Goal: Information Seeking & Learning: Check status

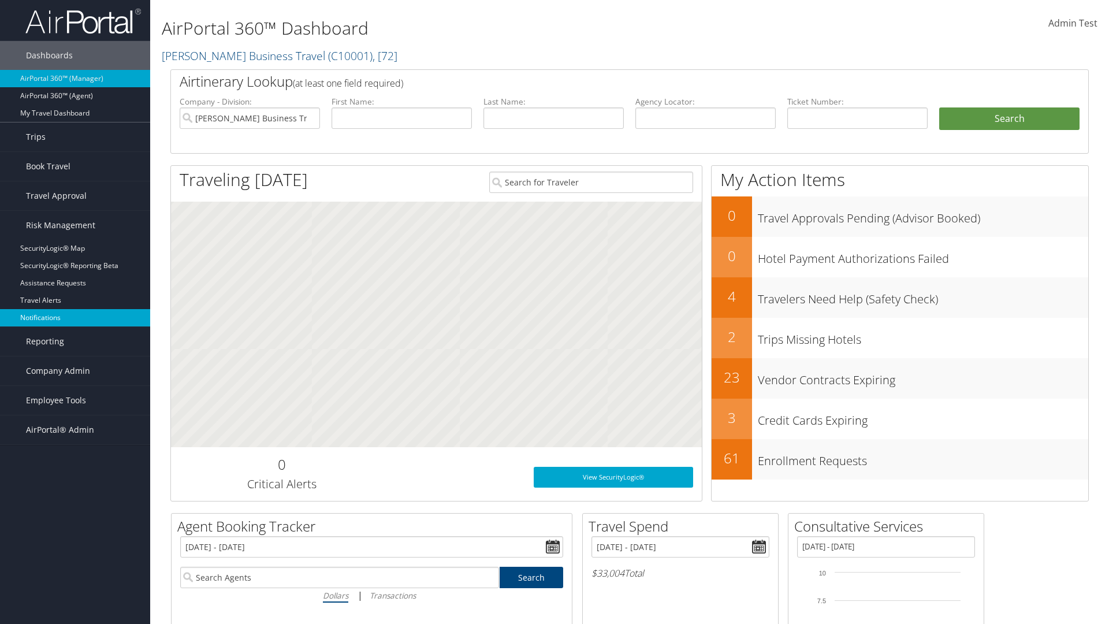
click at [75, 318] on link "Notifications" at bounding box center [75, 317] width 150 height 17
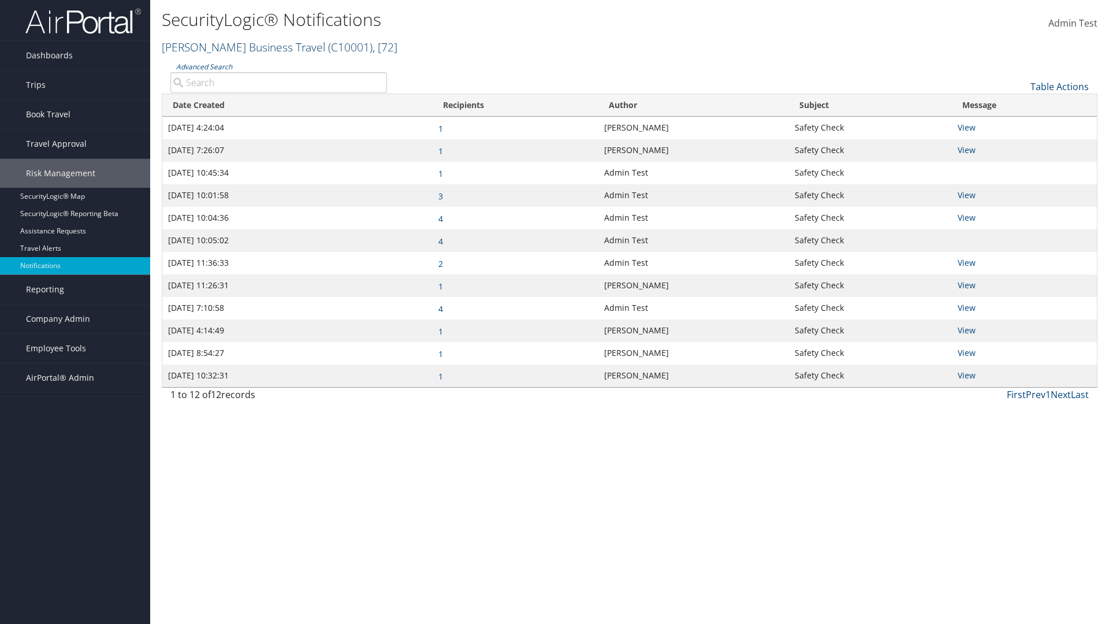
click at [238, 47] on link "Christopherson Business Travel ( C10001 ) , [ 72 ]" at bounding box center [280, 47] width 236 height 16
click at [0, 0] on link "[PERSON_NAME] Business Travel, [72]" at bounding box center [0, 0] width 0 height 0
click at [204, 66] on link "Advanced Search" at bounding box center [204, 67] width 56 height 10
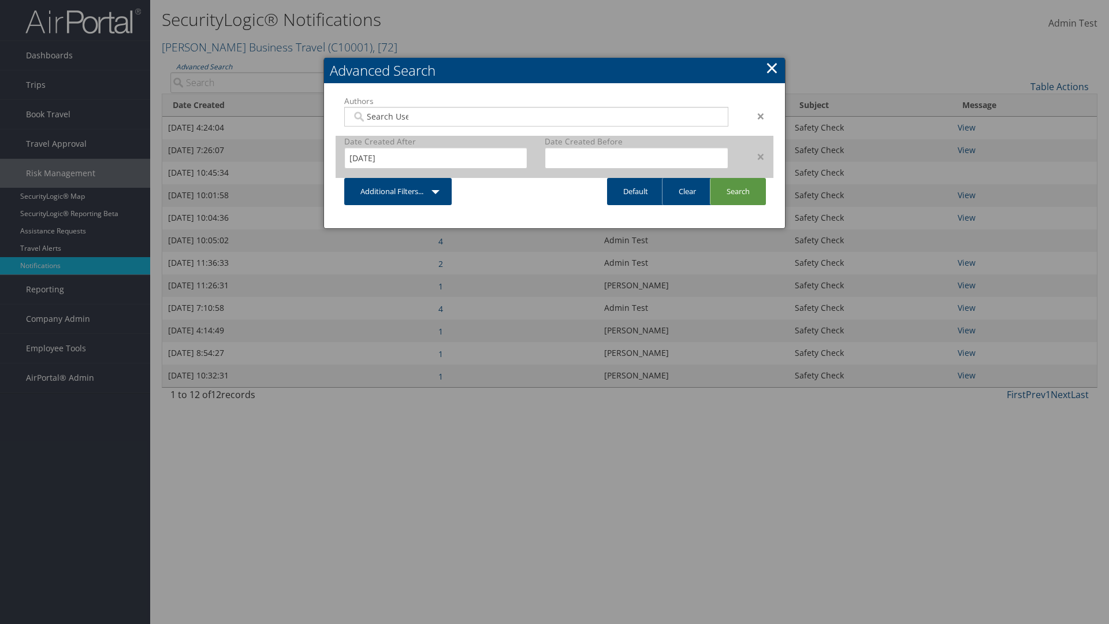
click at [755, 156] on div "×" at bounding box center [755, 157] width 36 height 14
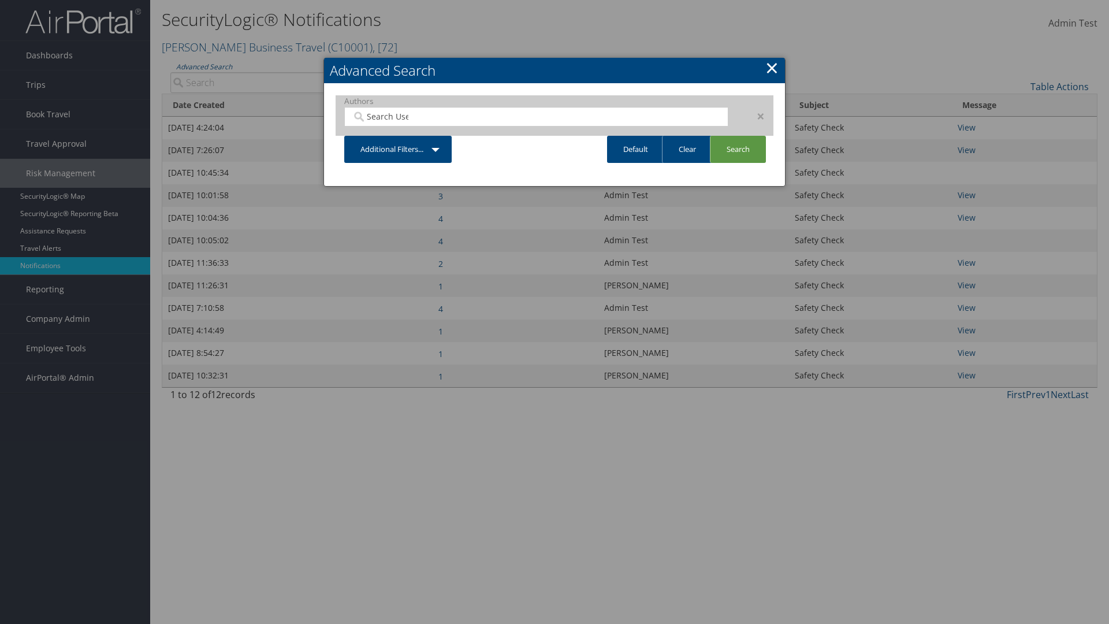
click at [755, 115] on div "×" at bounding box center [755, 116] width 36 height 14
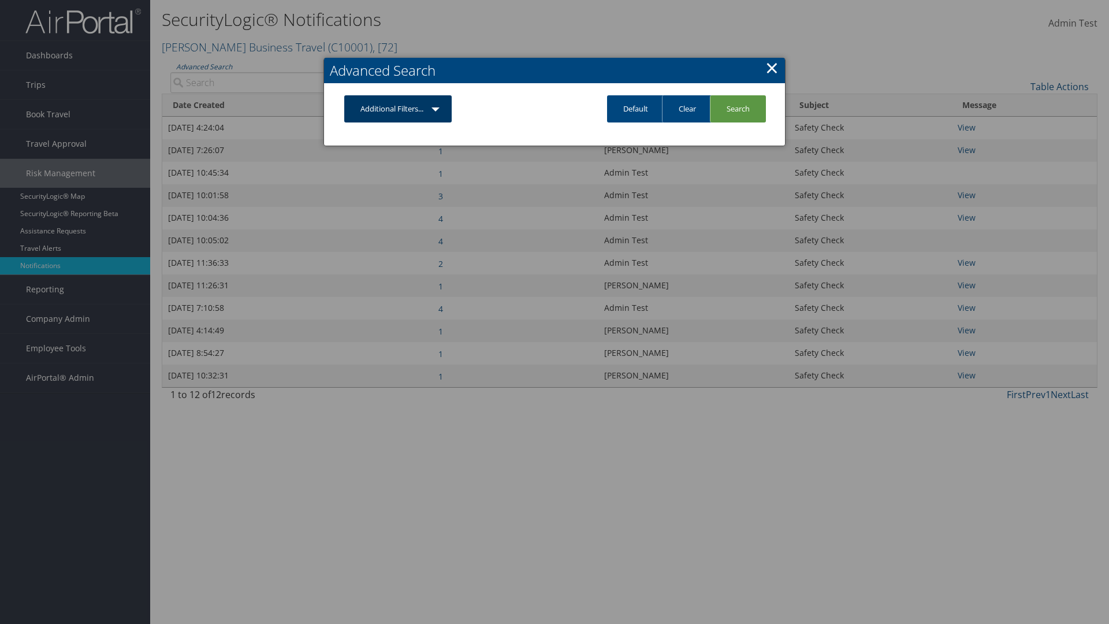
click at [398, 109] on link "Additional Filters..." at bounding box center [397, 108] width 107 height 27
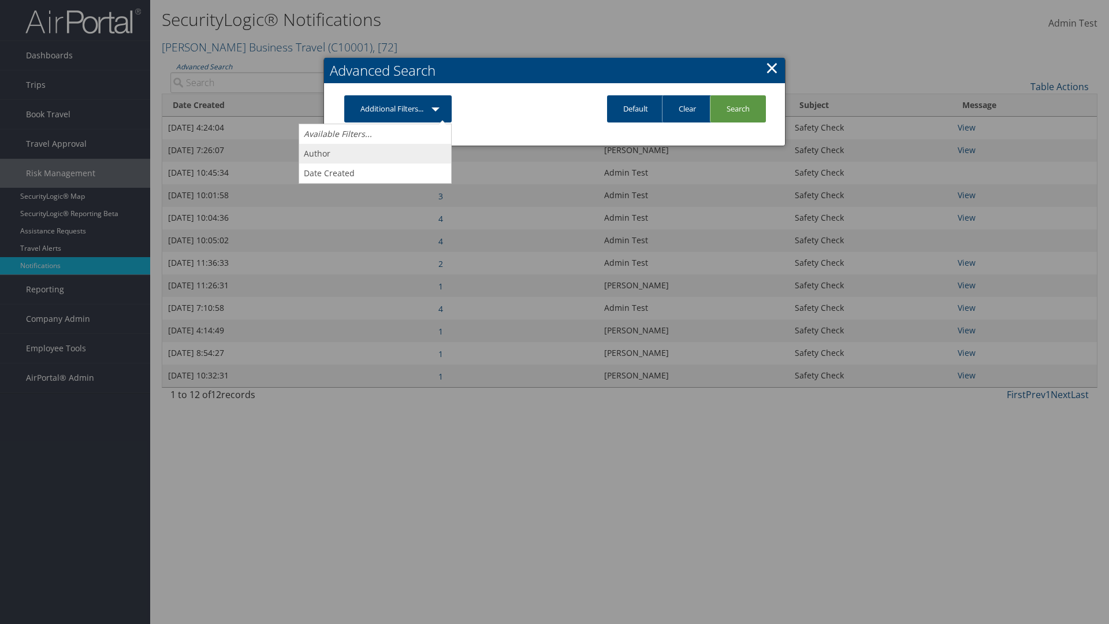
click at [375, 153] on link "Author" at bounding box center [375, 154] width 152 height 20
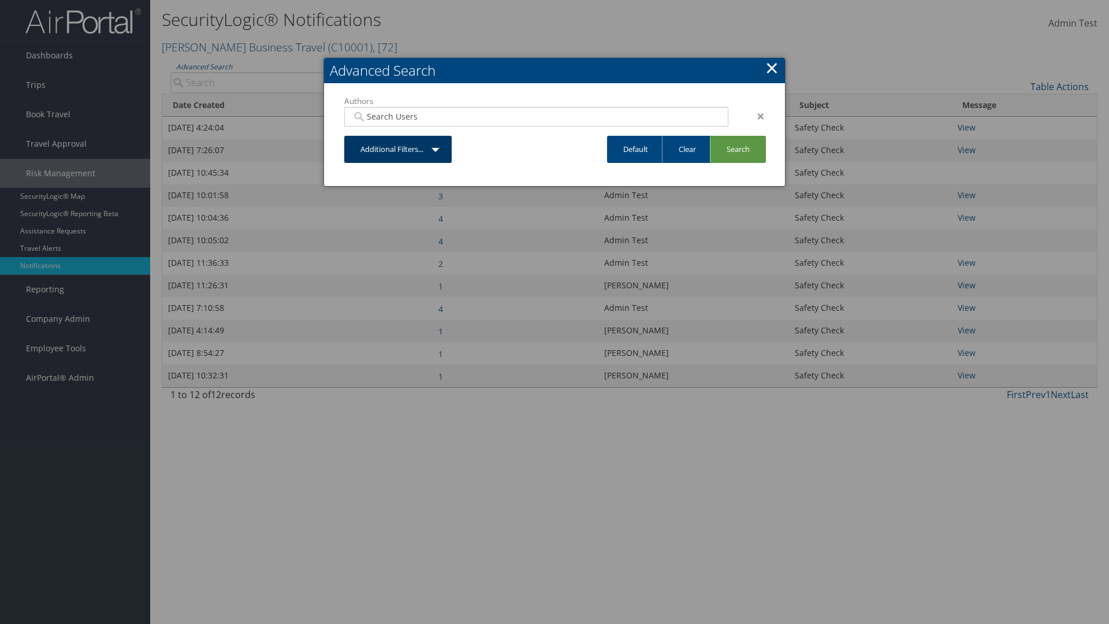
click at [398, 149] on link "Additional Filters..." at bounding box center [397, 149] width 107 height 27
click at [0, 0] on link "Date Created" at bounding box center [0, 0] width 0 height 0
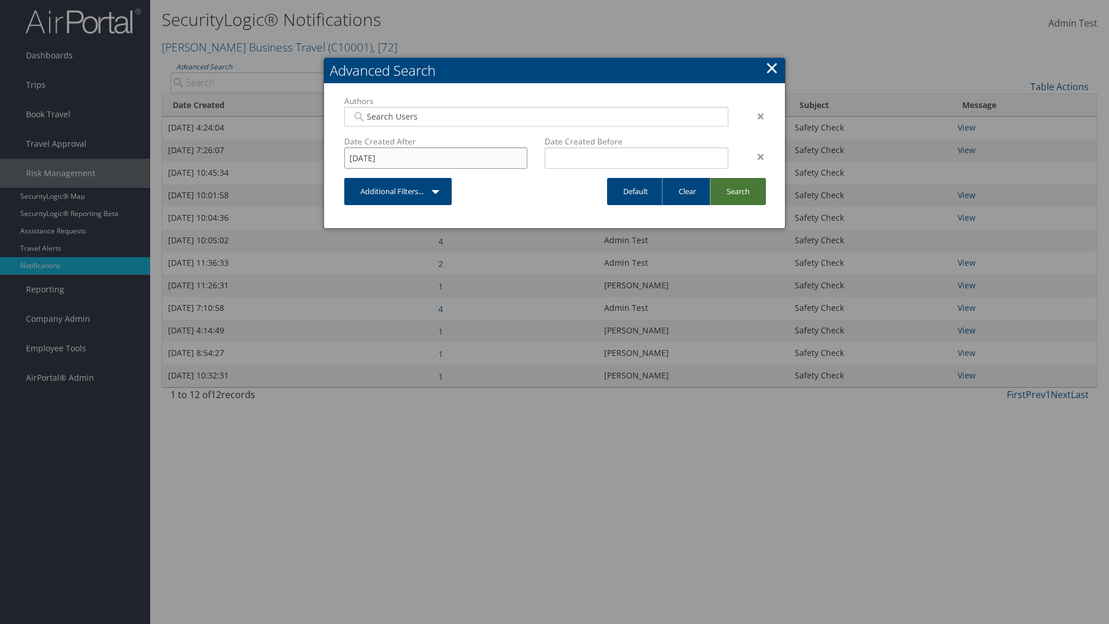
type input "[DATE]"
click at [737, 191] on link "Search" at bounding box center [738, 191] width 56 height 27
